Goal: Task Accomplishment & Management: Manage account settings

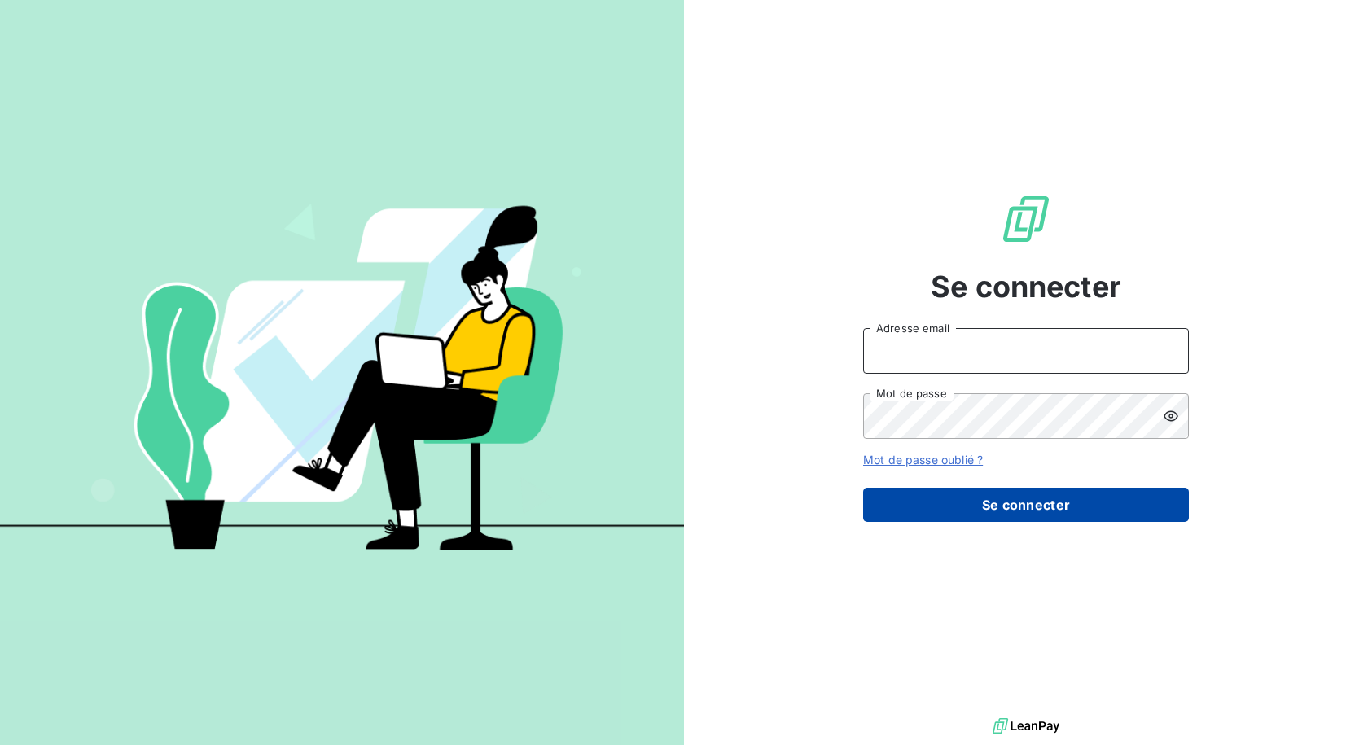
type input "[EMAIL_ADDRESS][DOMAIN_NAME]"
click at [969, 494] on button "Se connecter" at bounding box center [1026, 505] width 326 height 34
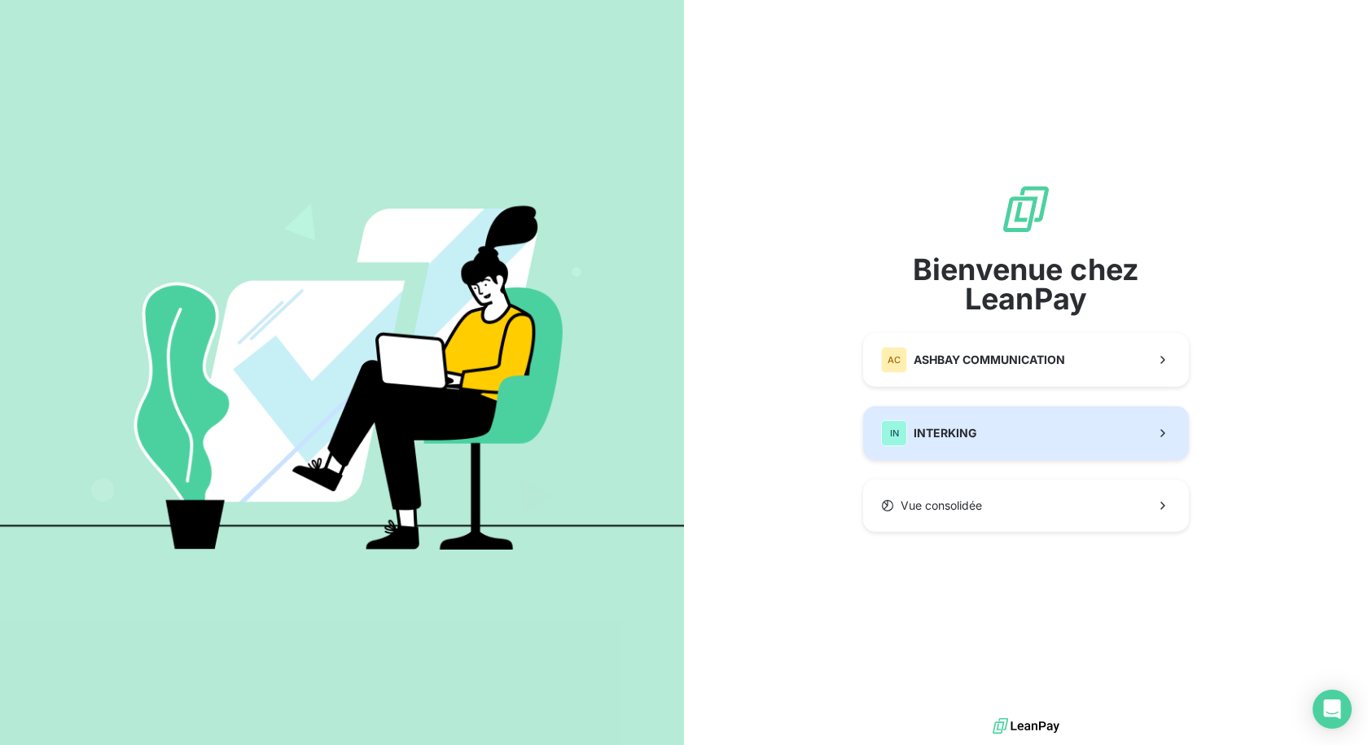
click at [1003, 452] on button "IN INTERKING" at bounding box center [1026, 433] width 326 height 54
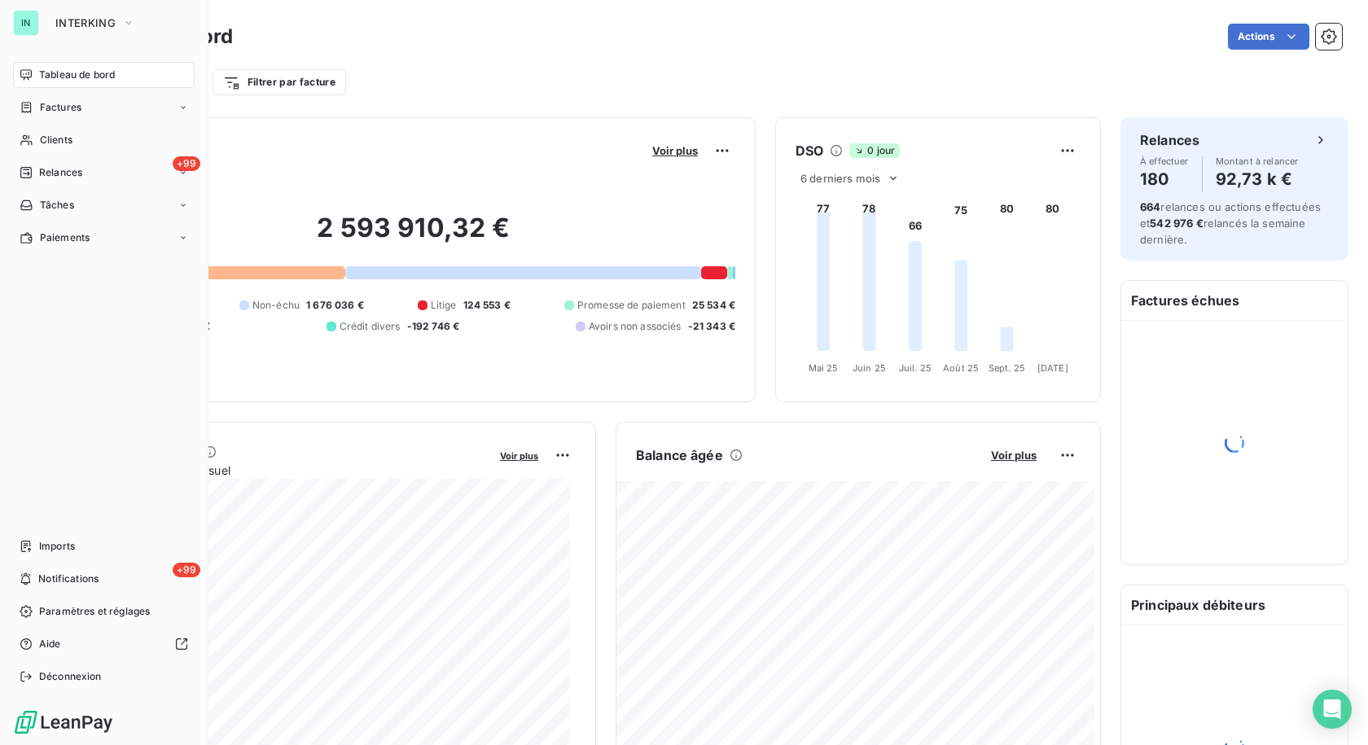
click at [46, 146] on span "Clients" at bounding box center [56, 140] width 33 height 15
